Goal: Check status: Check status

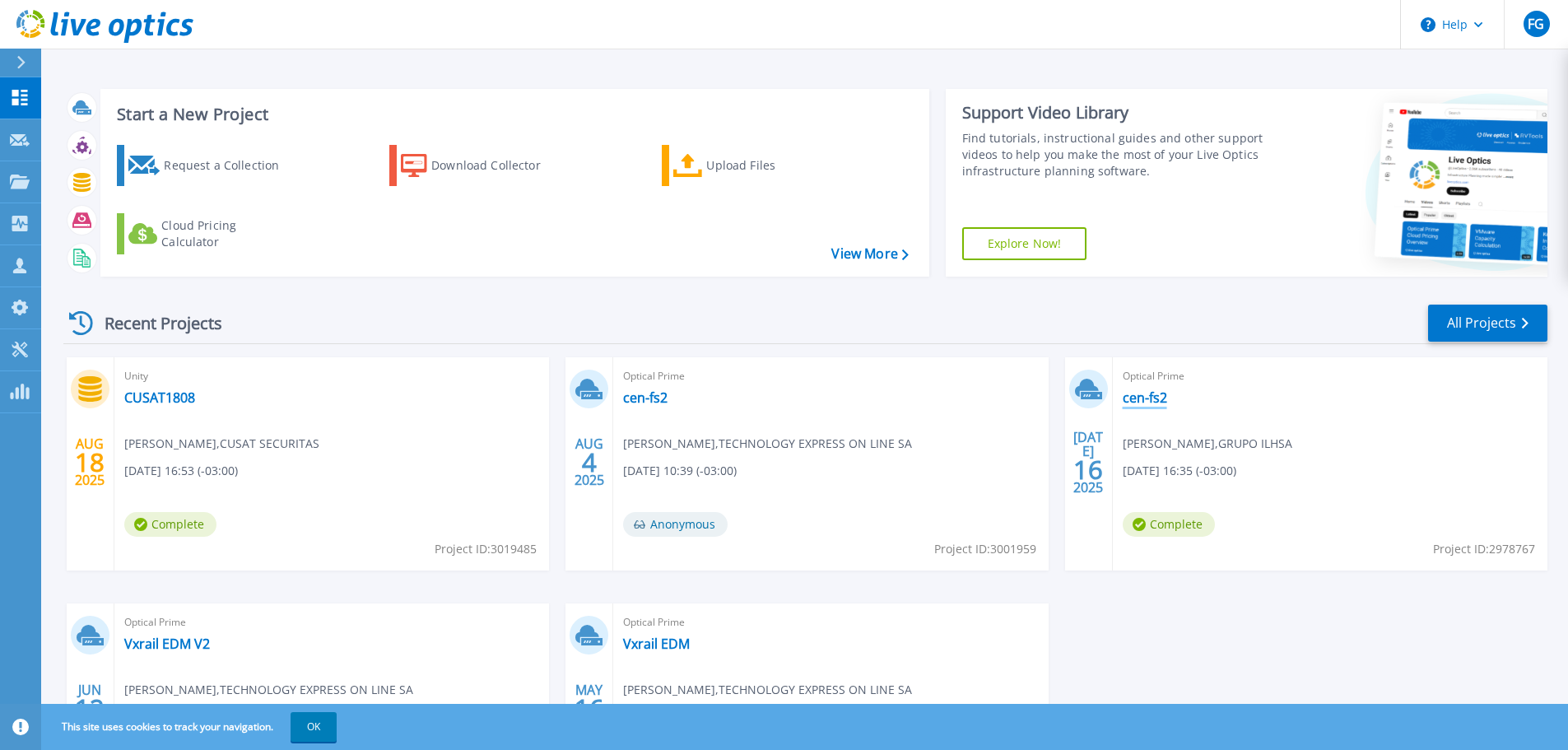
click at [1145, 400] on link "cen-fs2" at bounding box center [1144, 397] width 45 height 17
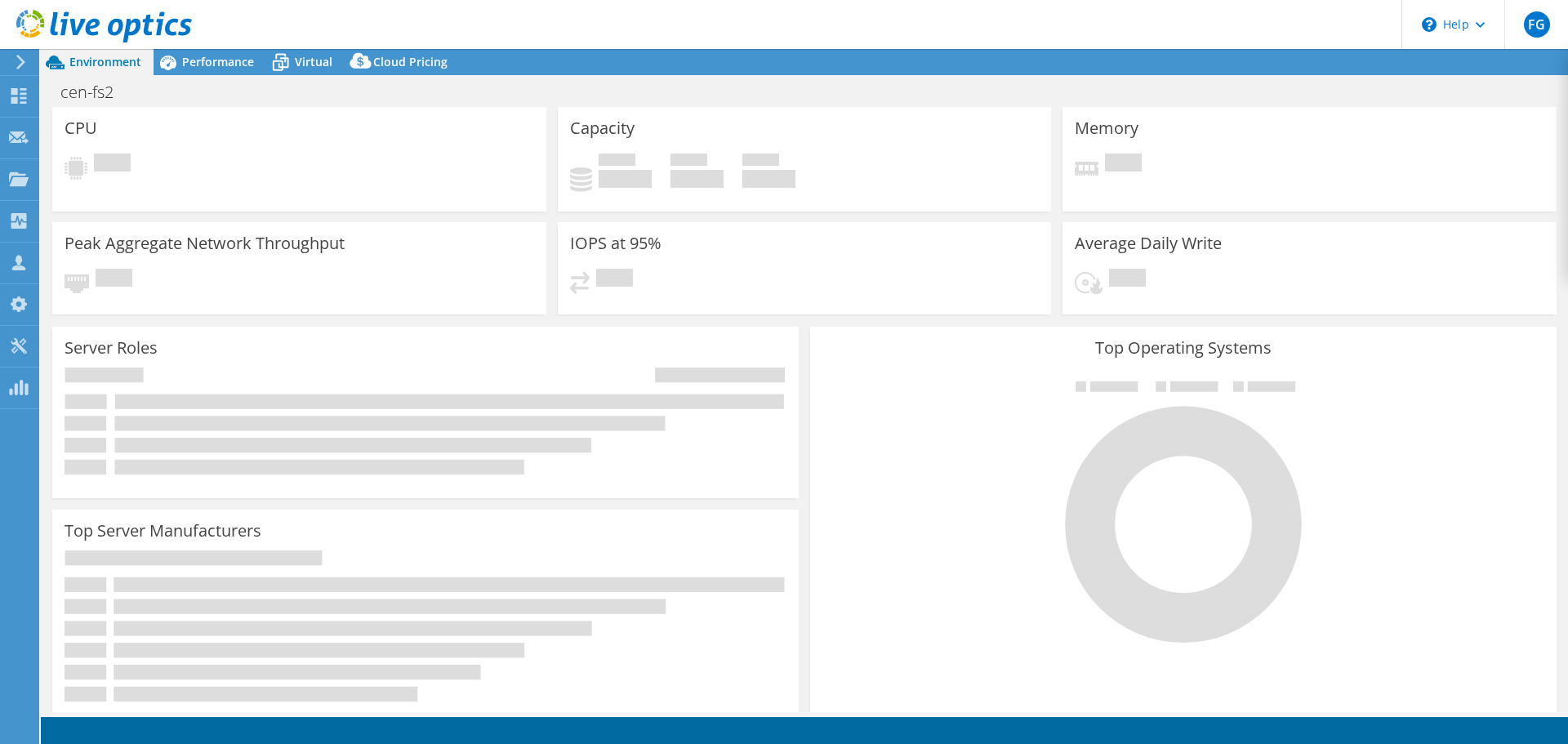
select select "USEast"
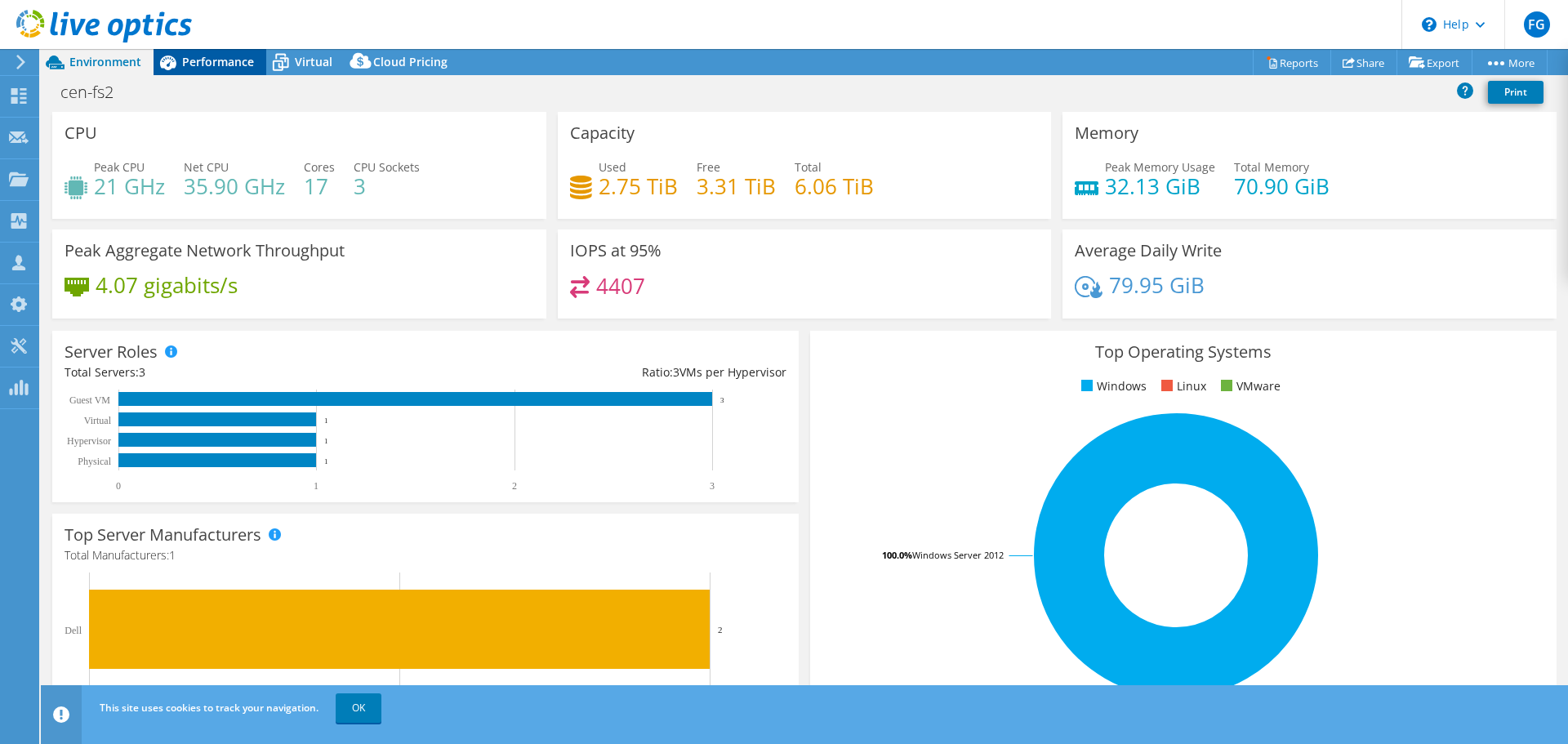
click at [236, 65] on span "Performance" at bounding box center [218, 62] width 72 height 16
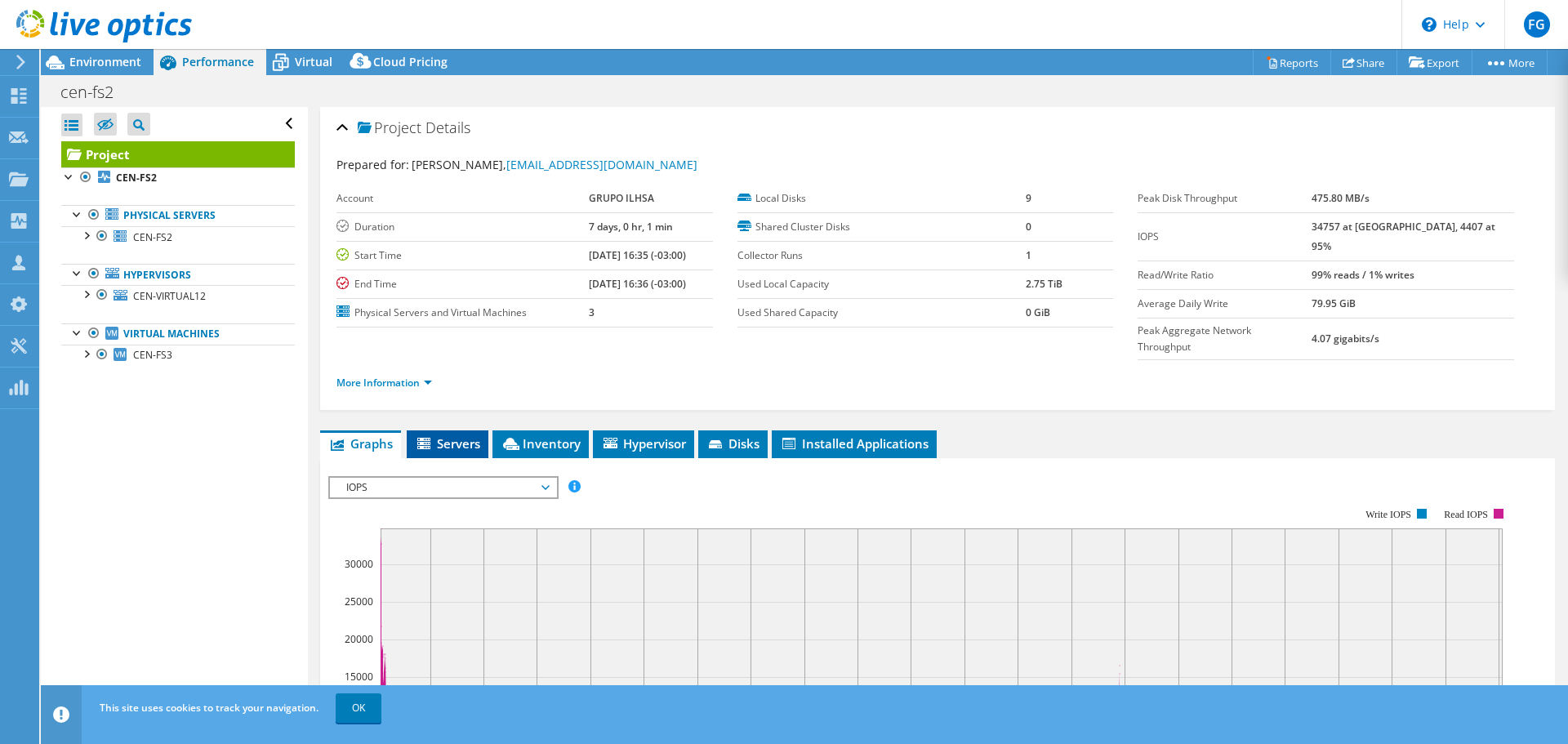
click at [454, 431] on li "Servers" at bounding box center [447, 445] width 82 height 28
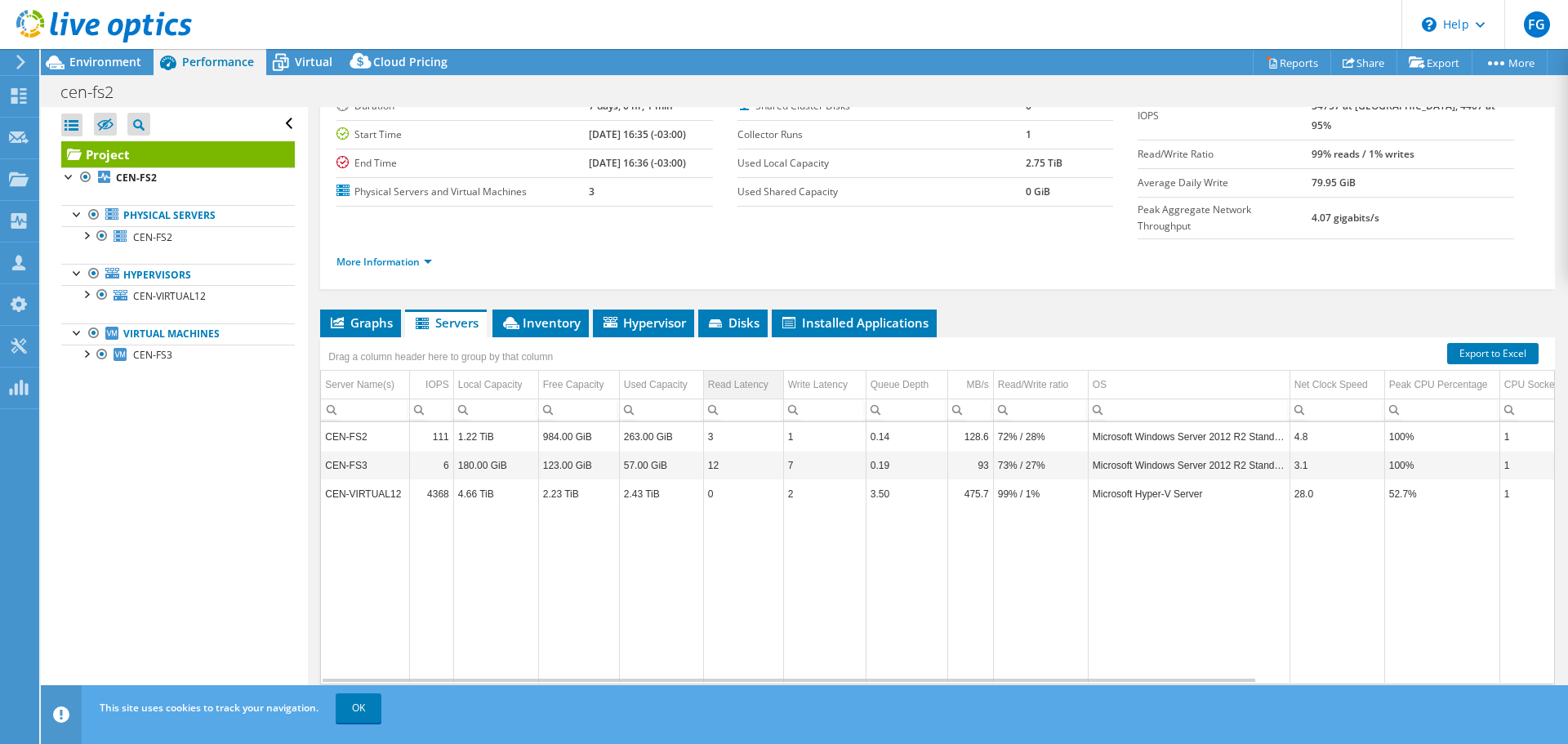
scroll to position [122, 0]
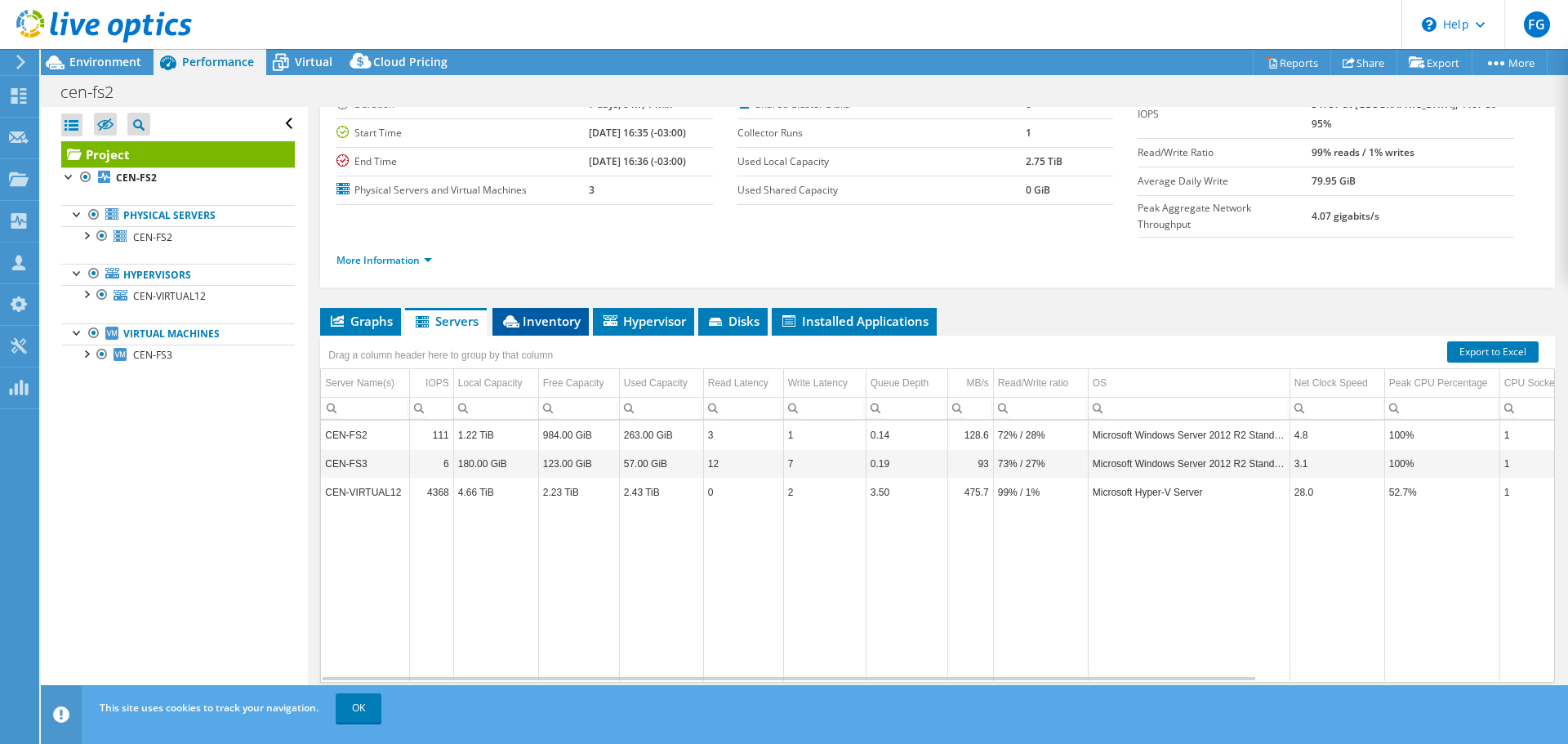
click at [545, 308] on li "Inventory" at bounding box center [541, 322] width 97 height 28
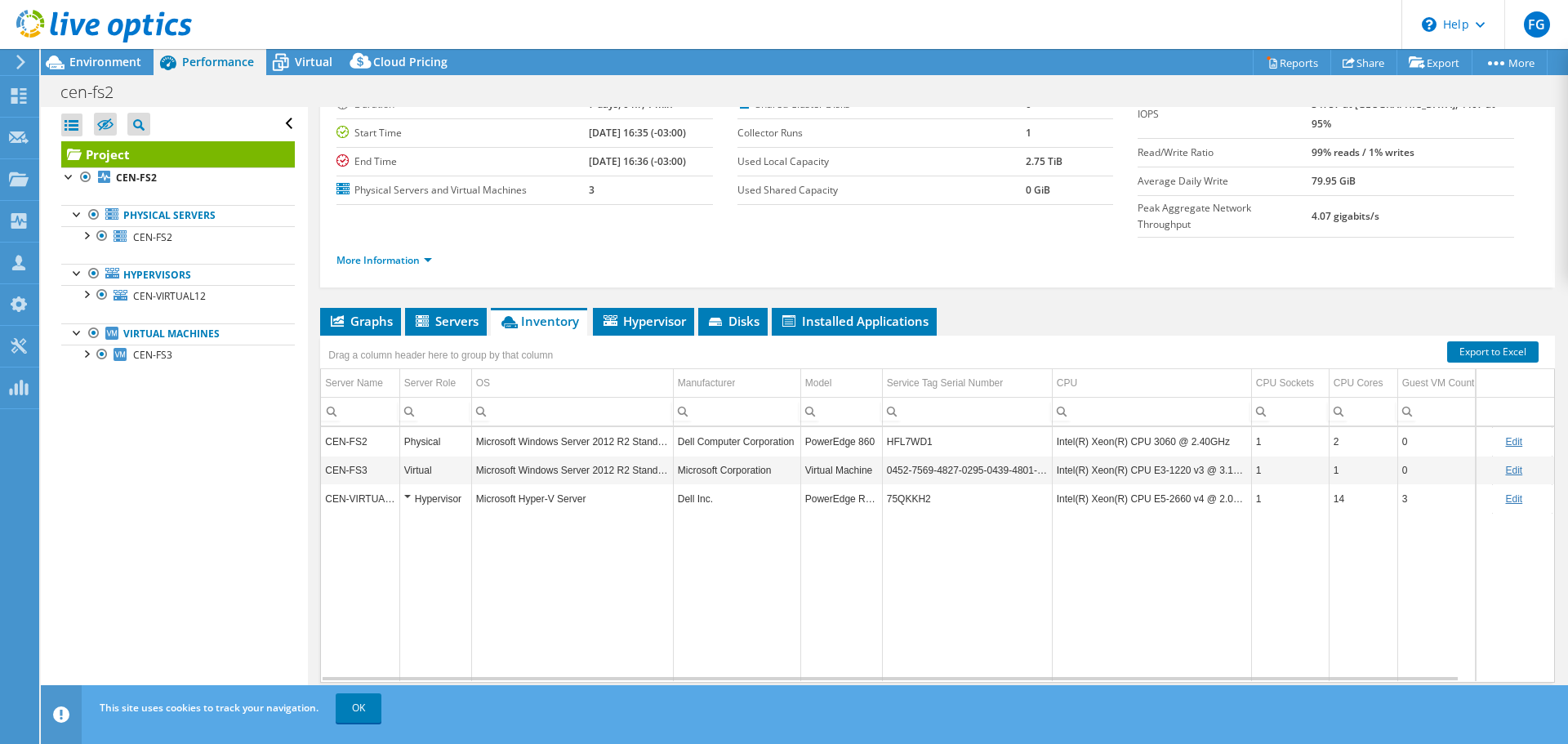
click at [924, 484] on td "75QKKH2" at bounding box center [966, 498] width 170 height 29
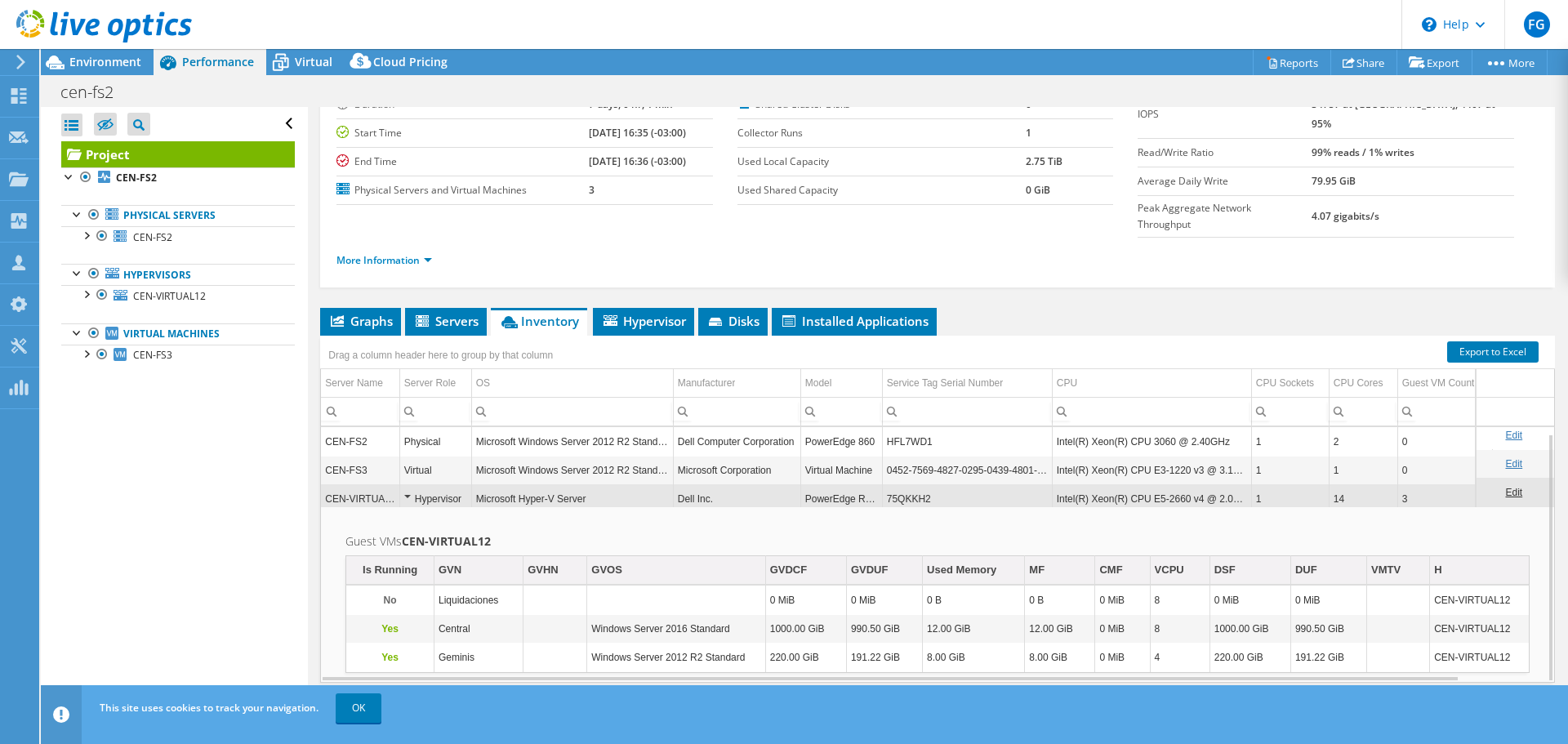
scroll to position [6, 0]
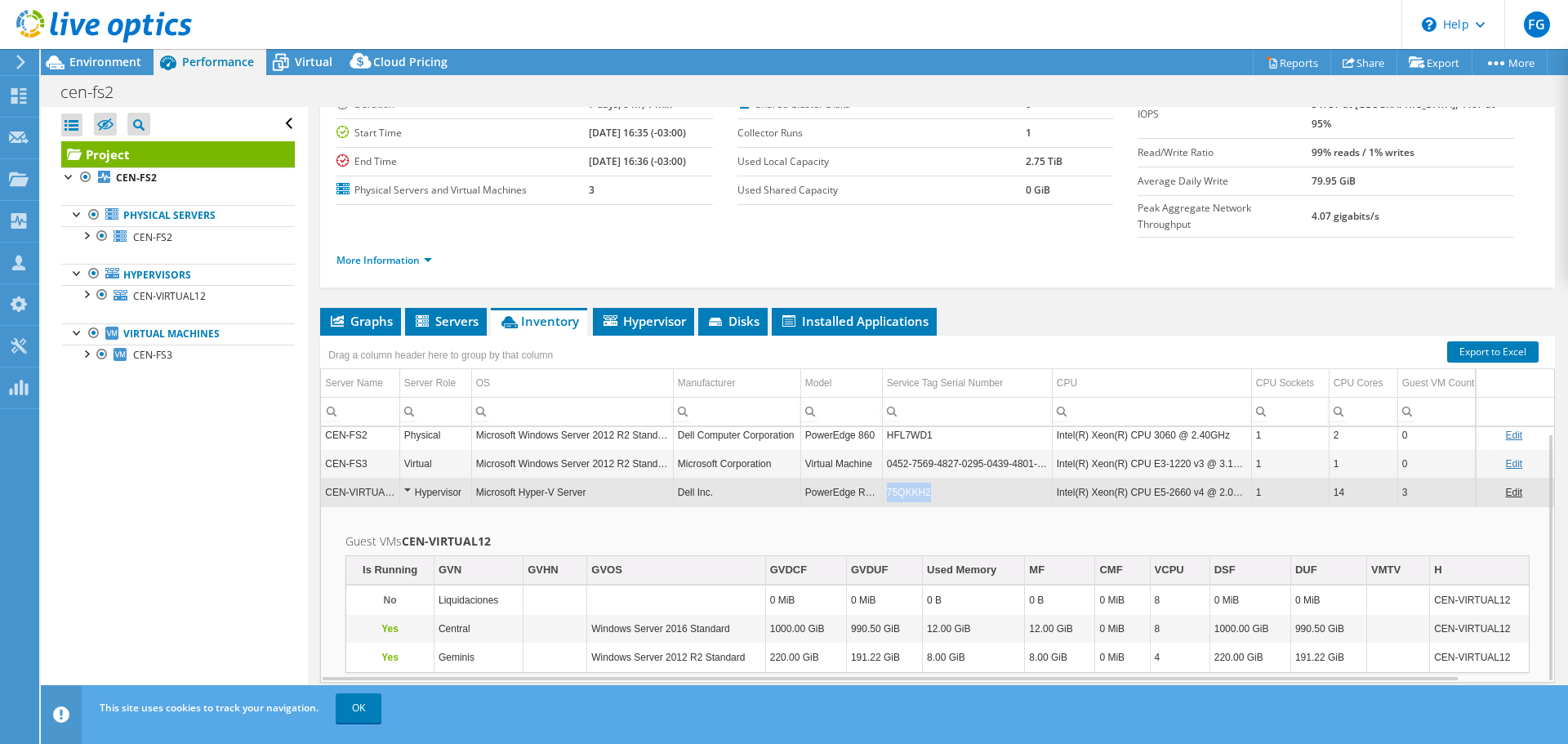
drag, startPoint x: 946, startPoint y: 455, endPoint x: 888, endPoint y: 462, distance: 58.4
click at [888, 478] on td "75QKKH2" at bounding box center [966, 492] width 170 height 29
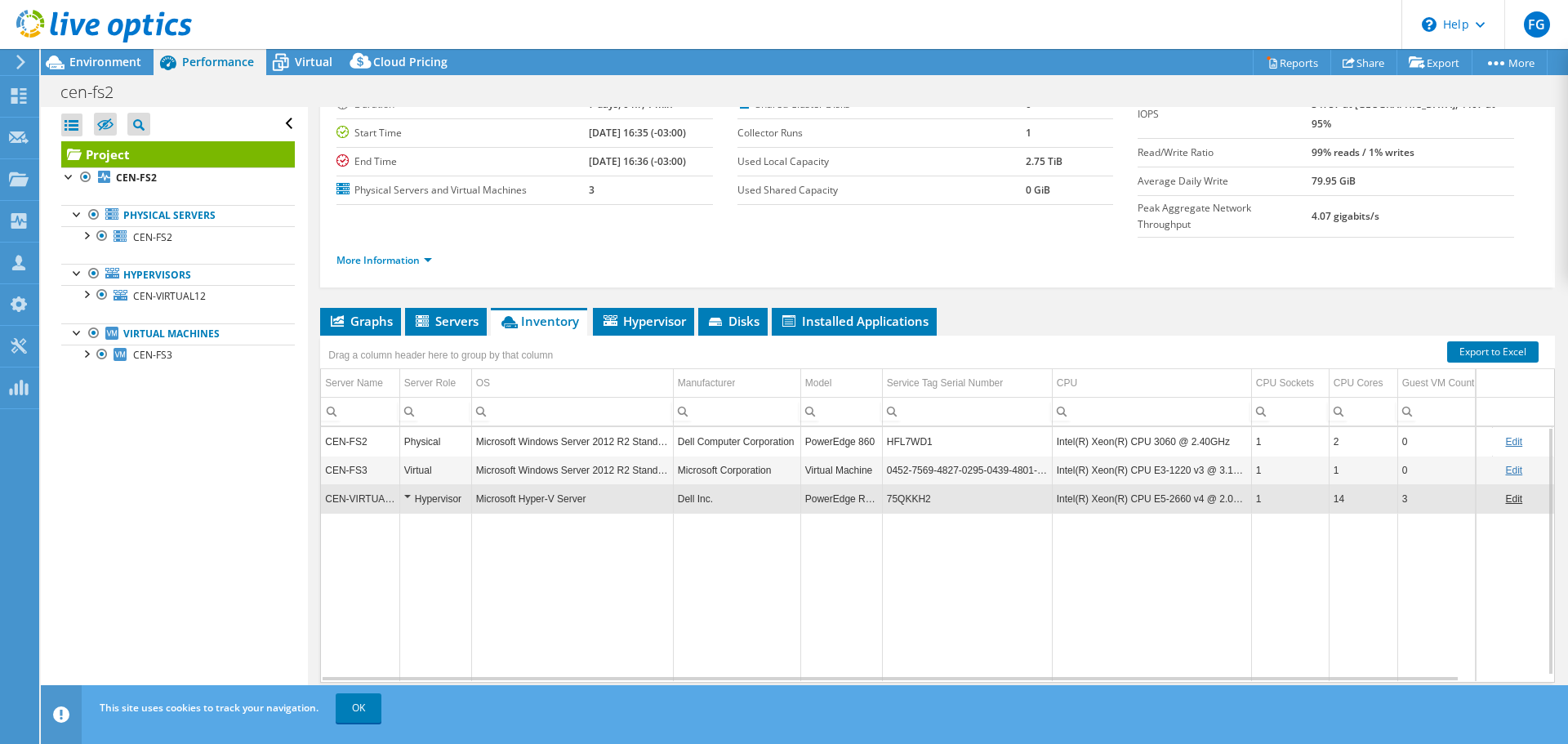
drag, startPoint x: 886, startPoint y: 468, endPoint x: 902, endPoint y: 475, distance: 17.5
click at [902, 484] on td "75QKKH2" at bounding box center [966, 498] width 170 height 29
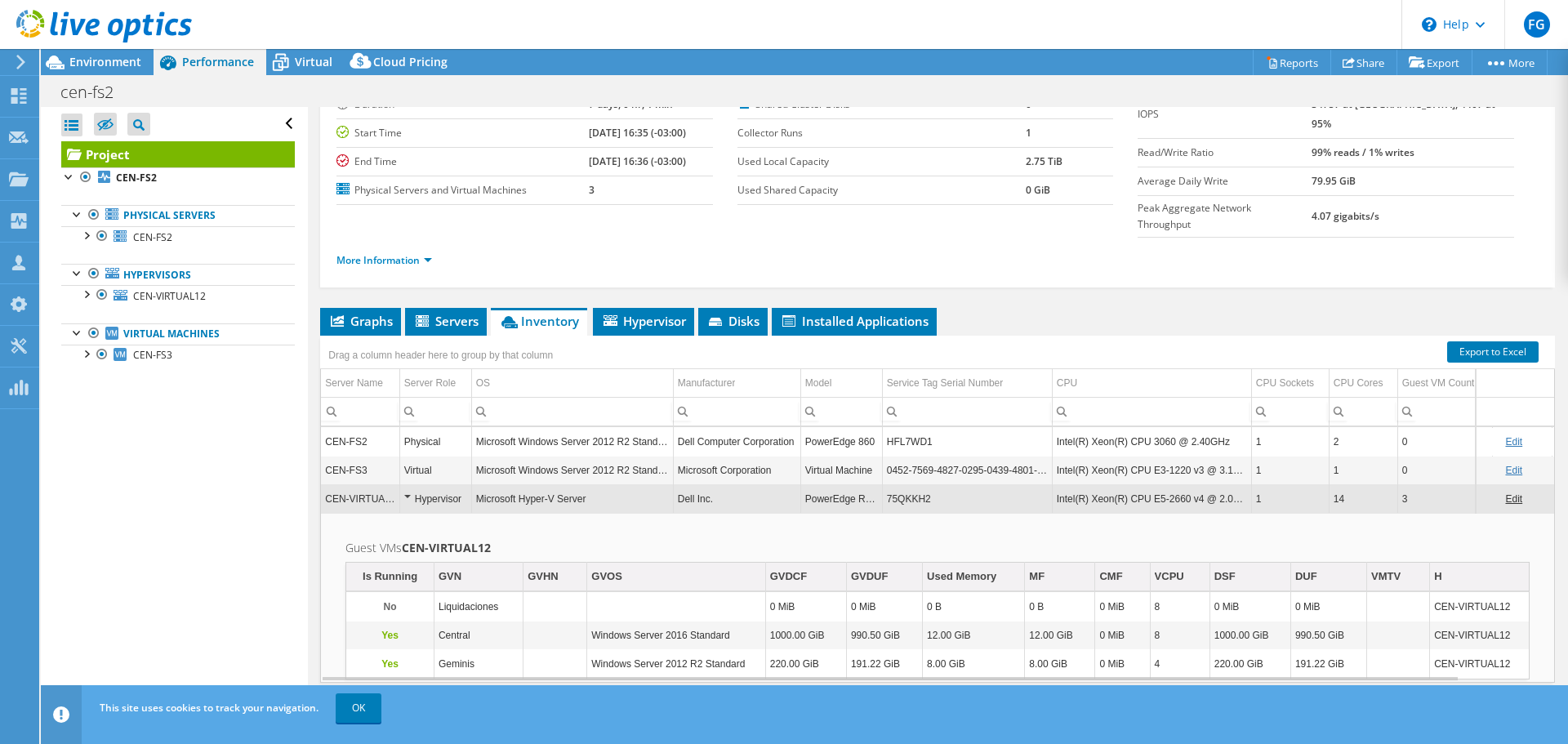
drag, startPoint x: 886, startPoint y: 464, endPoint x: 928, endPoint y: 468, distance: 42.2
click at [928, 484] on td "75QKKH2" at bounding box center [966, 498] width 170 height 29
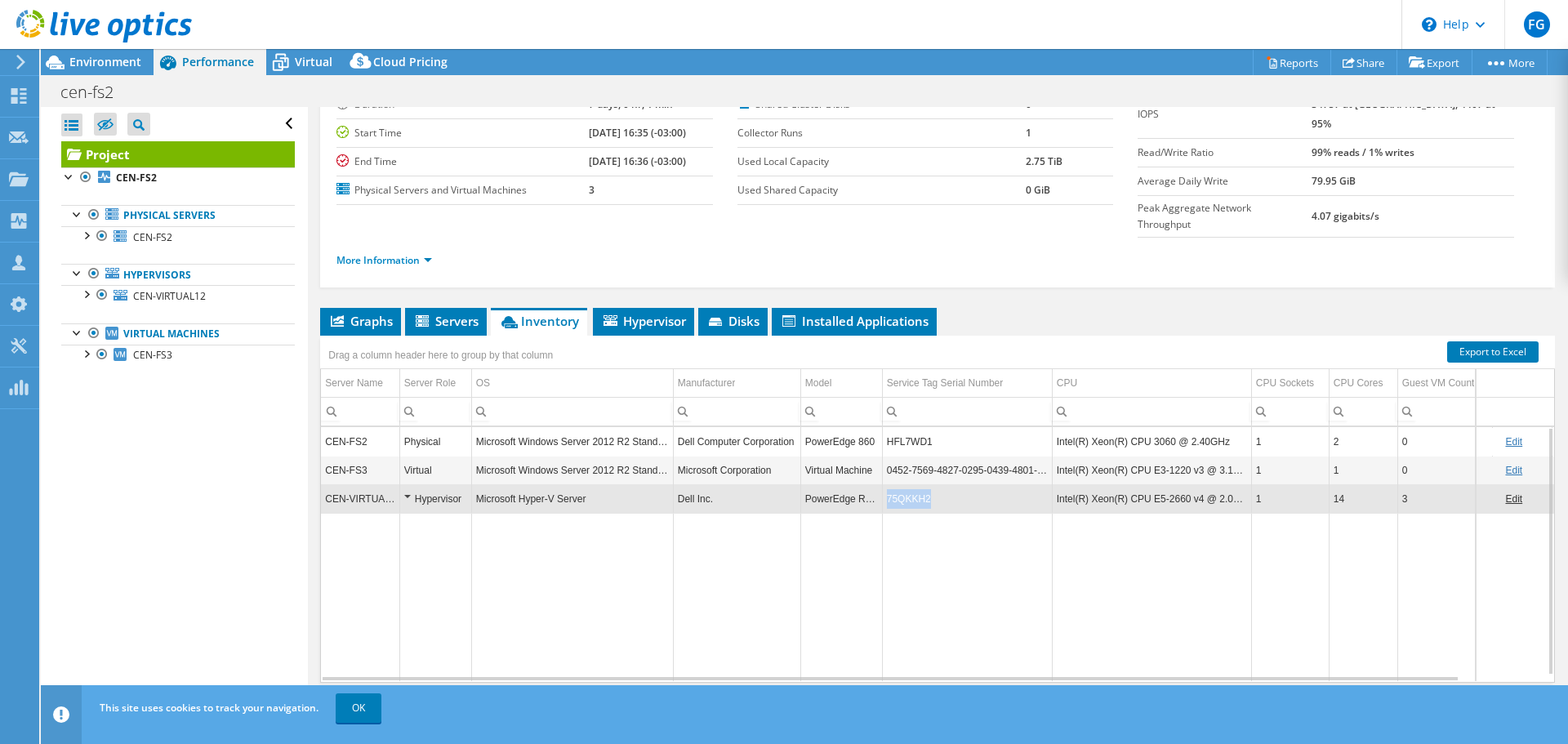
drag, startPoint x: 933, startPoint y: 467, endPoint x: 888, endPoint y: 466, distance: 45.0
click at [888, 484] on td "75QKKH2" at bounding box center [966, 498] width 170 height 29
